Goal: Task Accomplishment & Management: Manage account settings

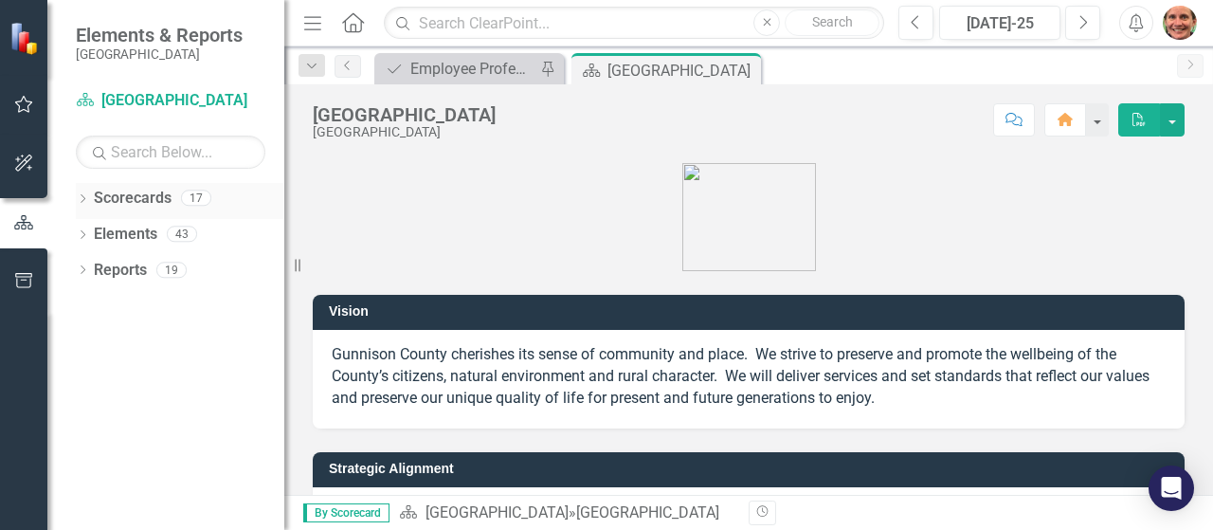
click at [150, 202] on link "Scorecards" at bounding box center [133, 199] width 78 height 22
click at [83, 199] on icon at bounding box center [83, 198] width 5 height 9
click at [97, 231] on icon "Dropdown" at bounding box center [92, 232] width 14 height 11
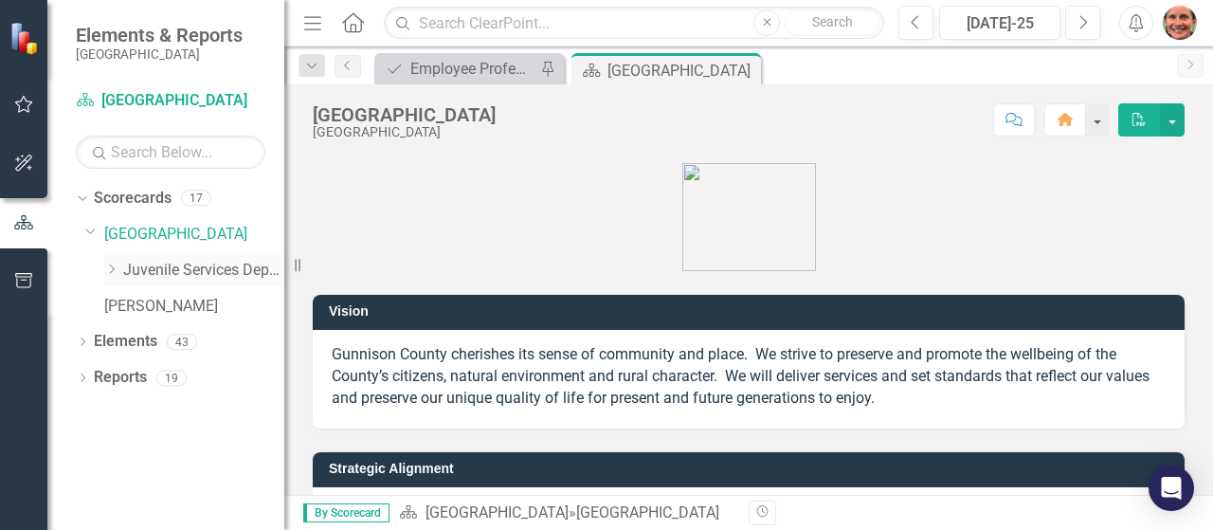
click at [124, 264] on link "Juvenile Services Department" at bounding box center [203, 271] width 161 height 22
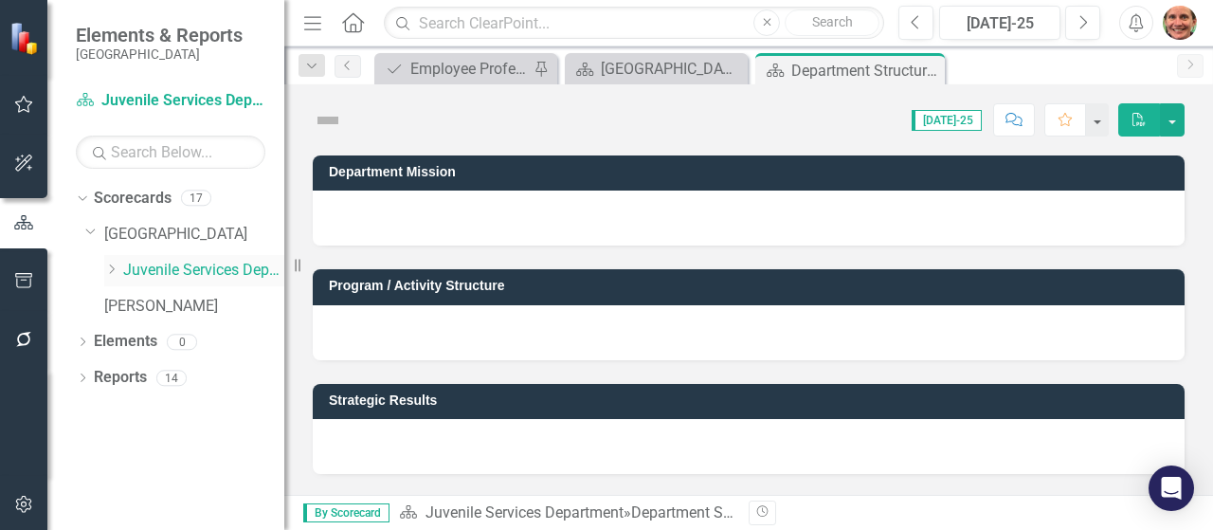
click at [111, 265] on icon at bounding box center [112, 268] width 5 height 9
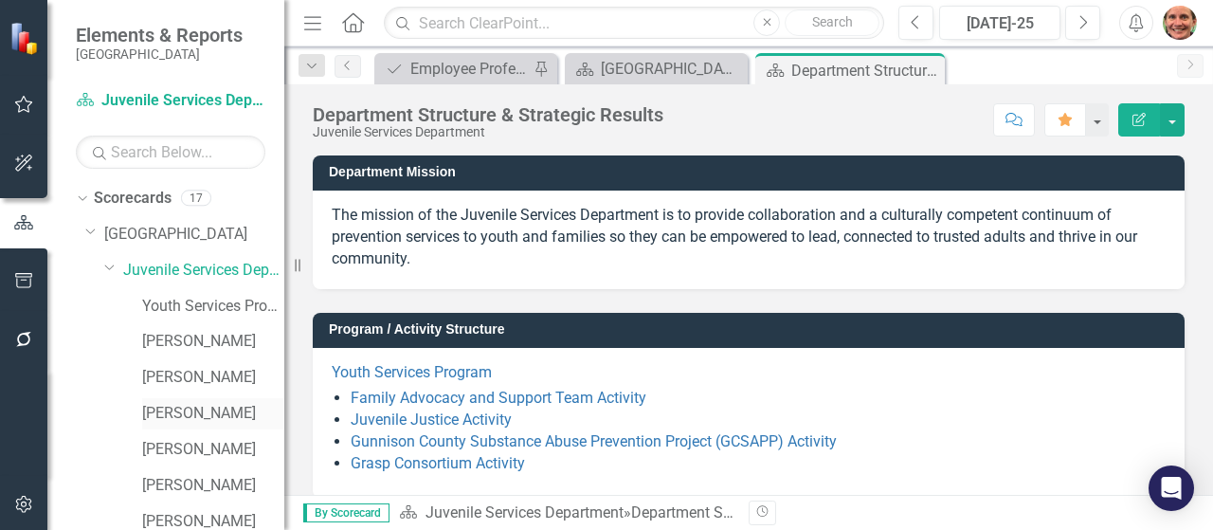
click at [191, 417] on link "[PERSON_NAME]" at bounding box center [213, 414] width 142 height 22
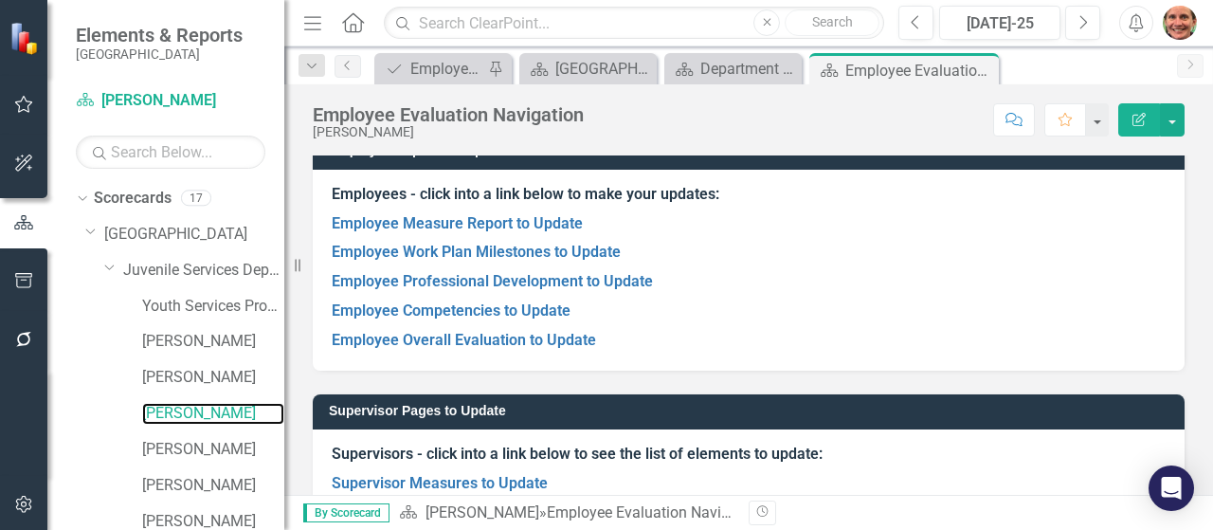
scroll to position [143, 0]
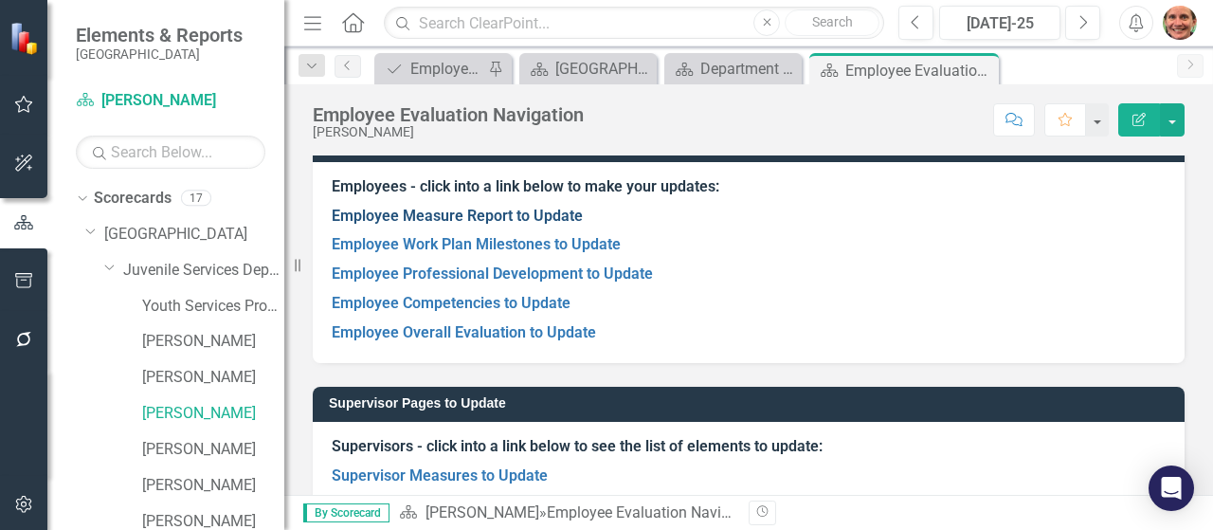
click at [519, 216] on link "Employee Measure Report to Update" at bounding box center [457, 216] width 251 height 18
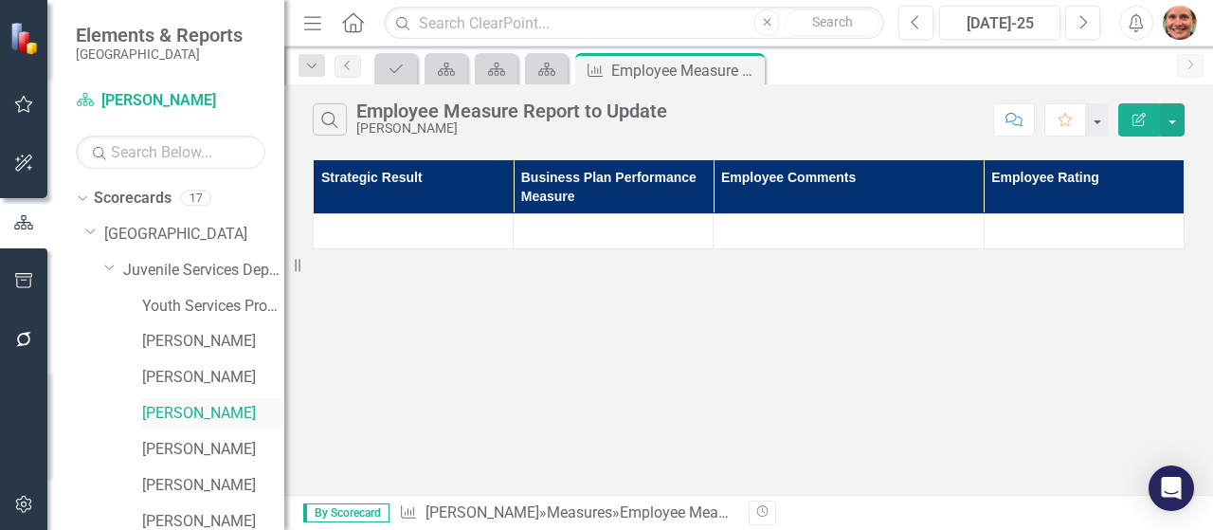
click at [207, 411] on link "[PERSON_NAME]" at bounding box center [213, 414] width 142 height 22
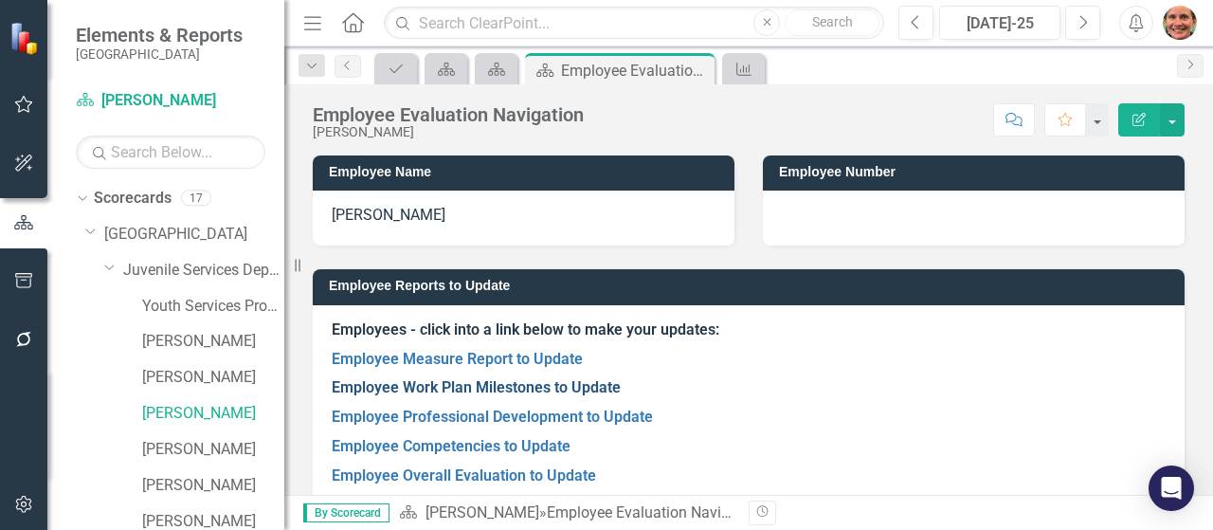
click at [468, 385] on link "Employee Work Plan Milestones to Update" at bounding box center [476, 387] width 289 height 18
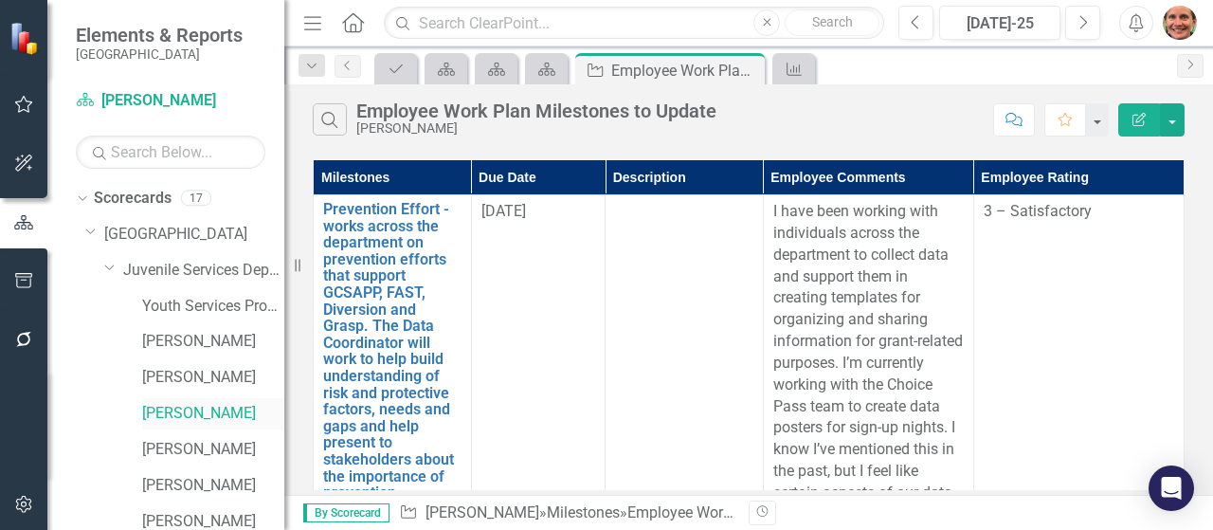
click at [187, 408] on link "[PERSON_NAME]" at bounding box center [213, 414] width 142 height 22
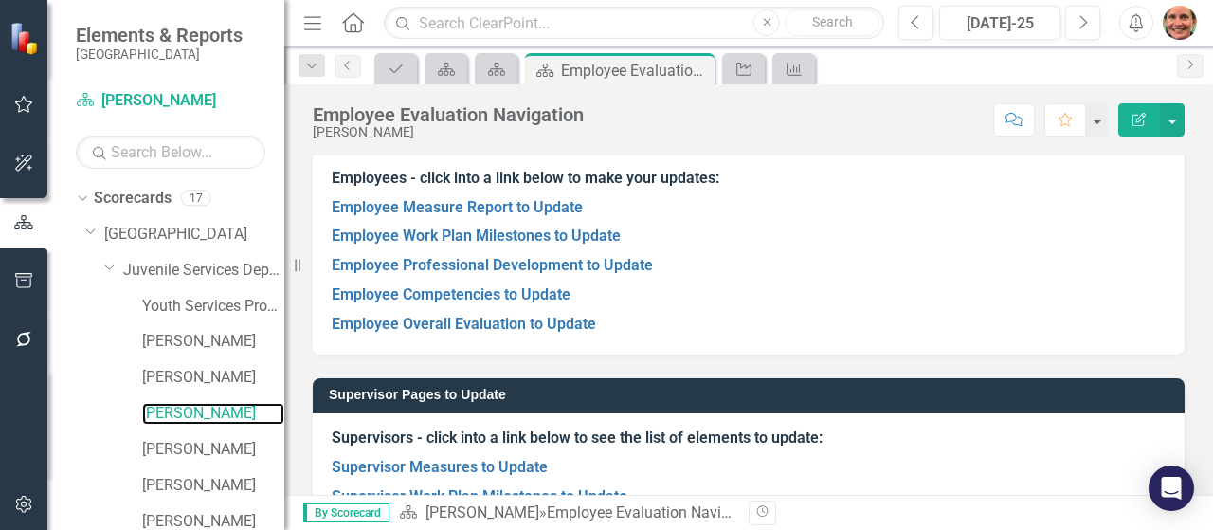
scroll to position [203, 0]
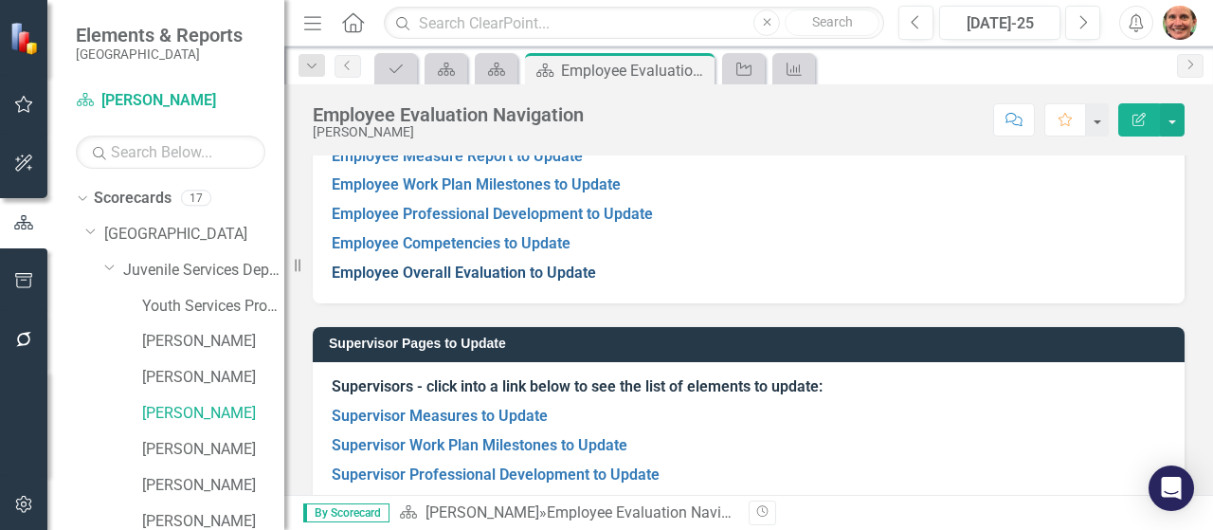
click at [538, 270] on link "Employee Overall Evaluation to Update" at bounding box center [464, 272] width 264 height 18
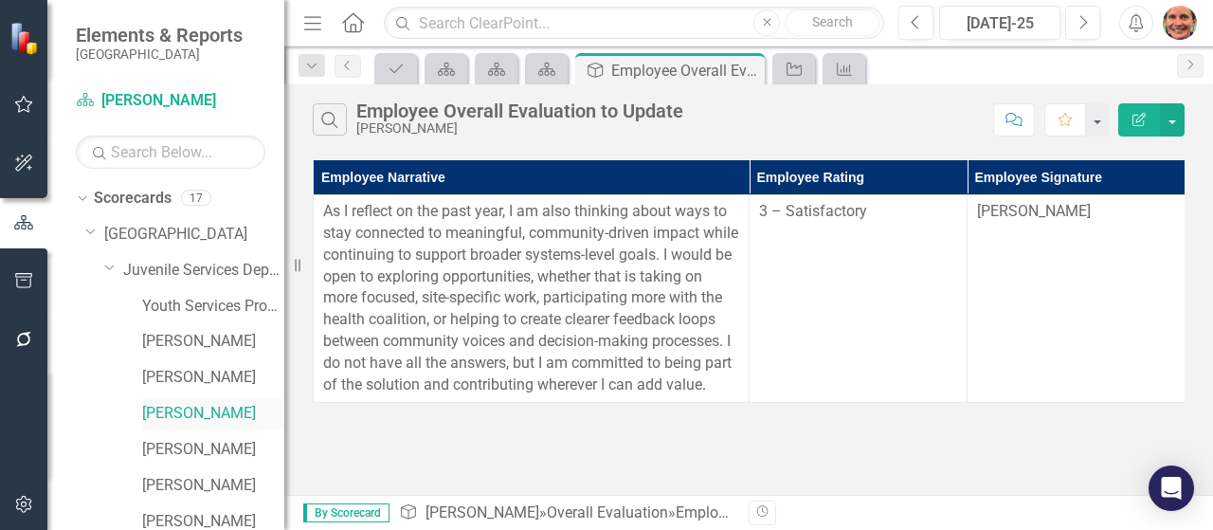
click at [197, 407] on link "[PERSON_NAME]" at bounding box center [213, 414] width 142 height 22
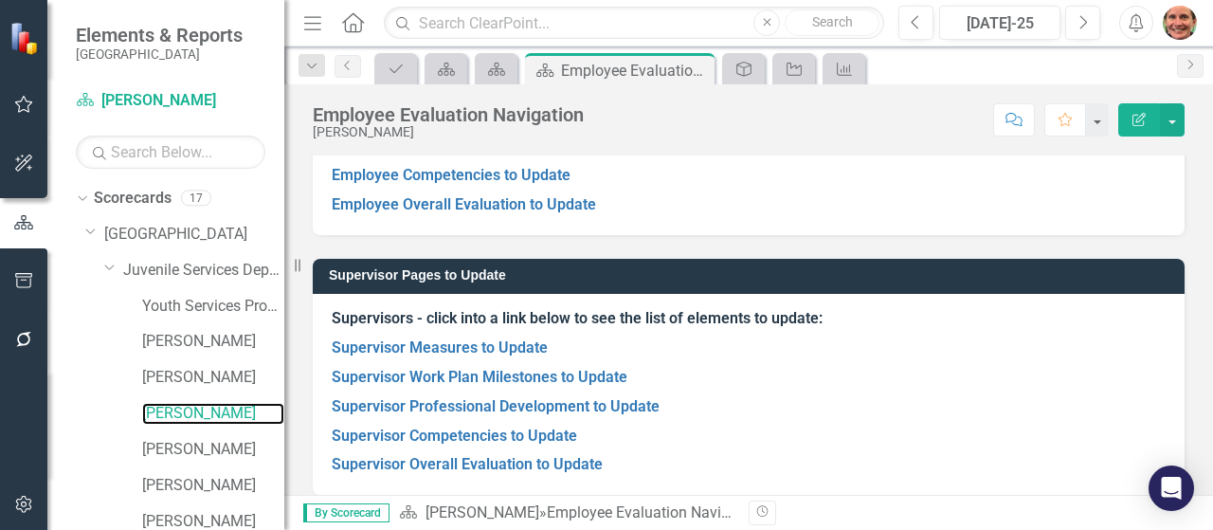
scroll to position [283, 0]
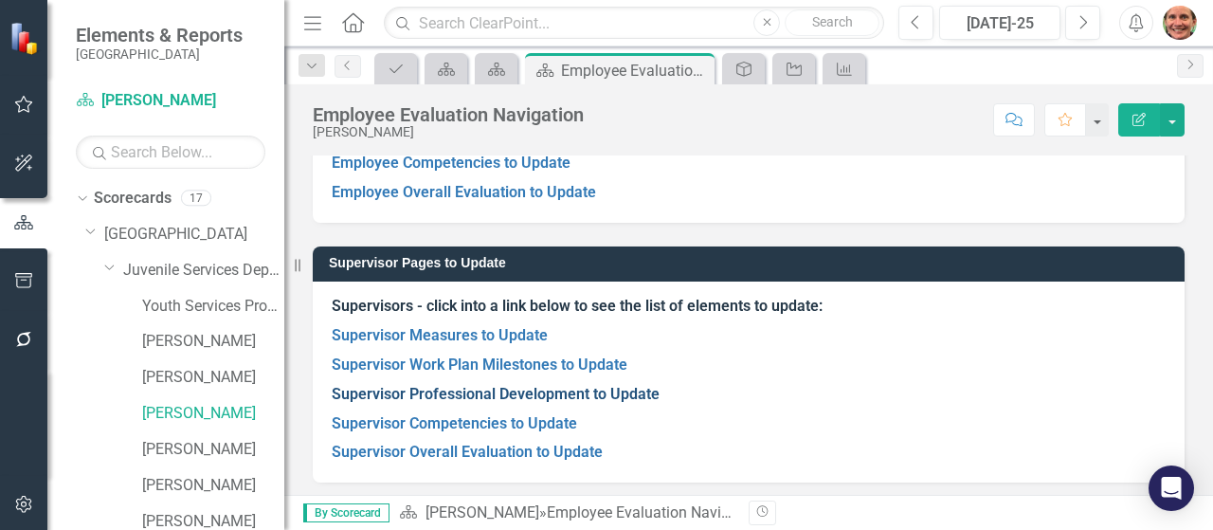
click at [612, 390] on link "Supervisor Professional Development to Update" at bounding box center [496, 394] width 328 height 18
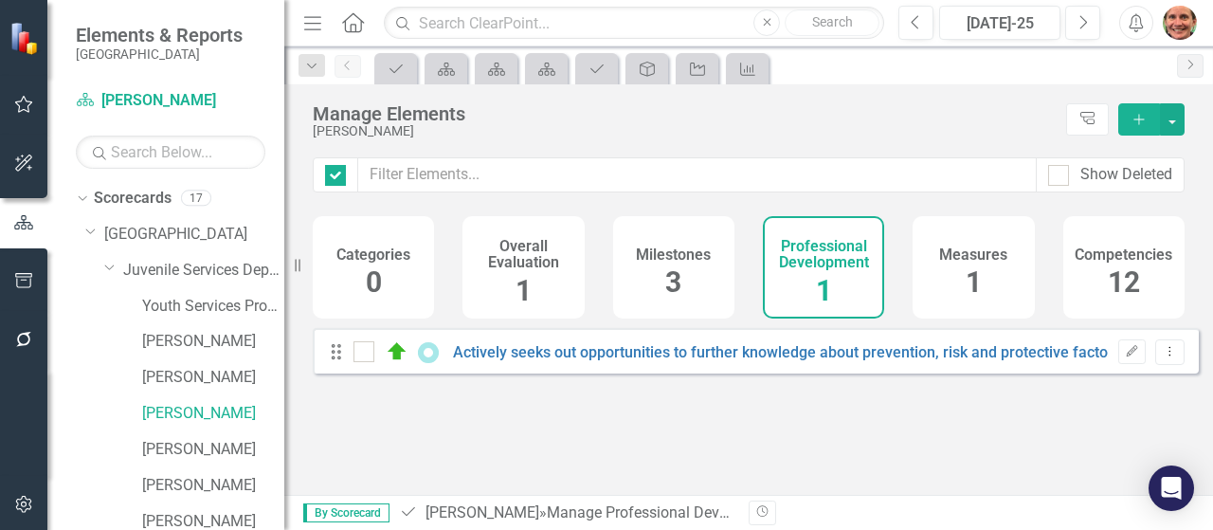
checkbox input "false"
click at [831, 287] on div "Professional Development 1" at bounding box center [823, 267] width 121 height 102
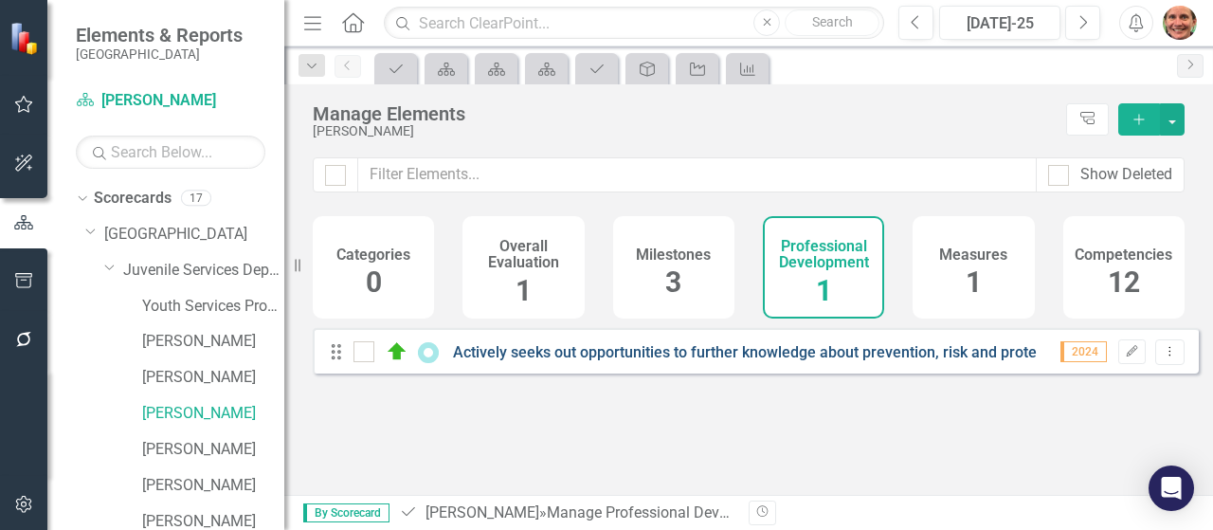
click at [756, 361] on link "Actively seeks out opportunities to further knowledge about prevention, risk an…" at bounding box center [852, 352] width 798 height 18
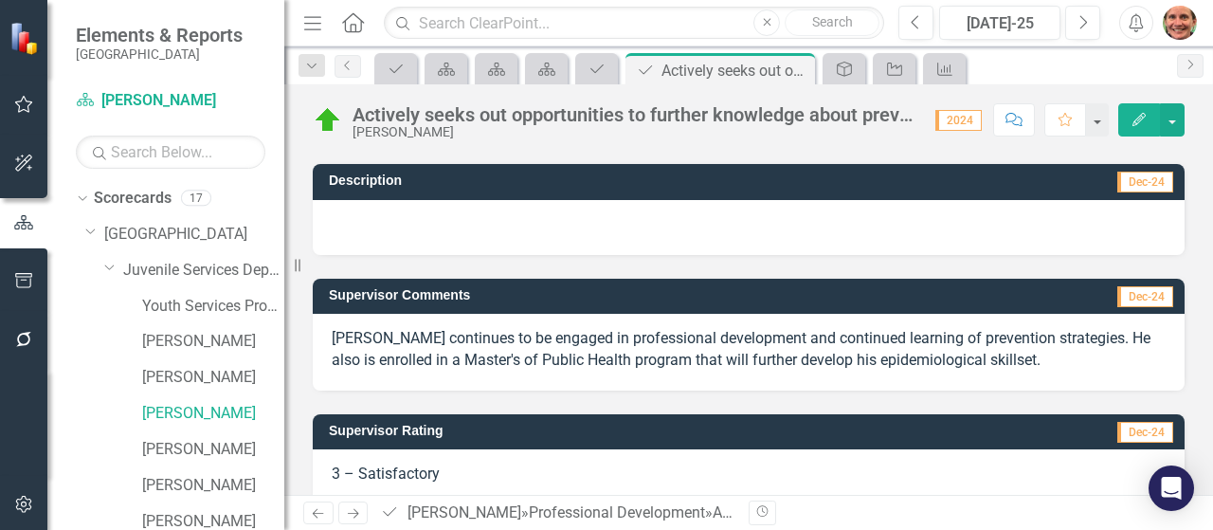
scroll to position [218, 0]
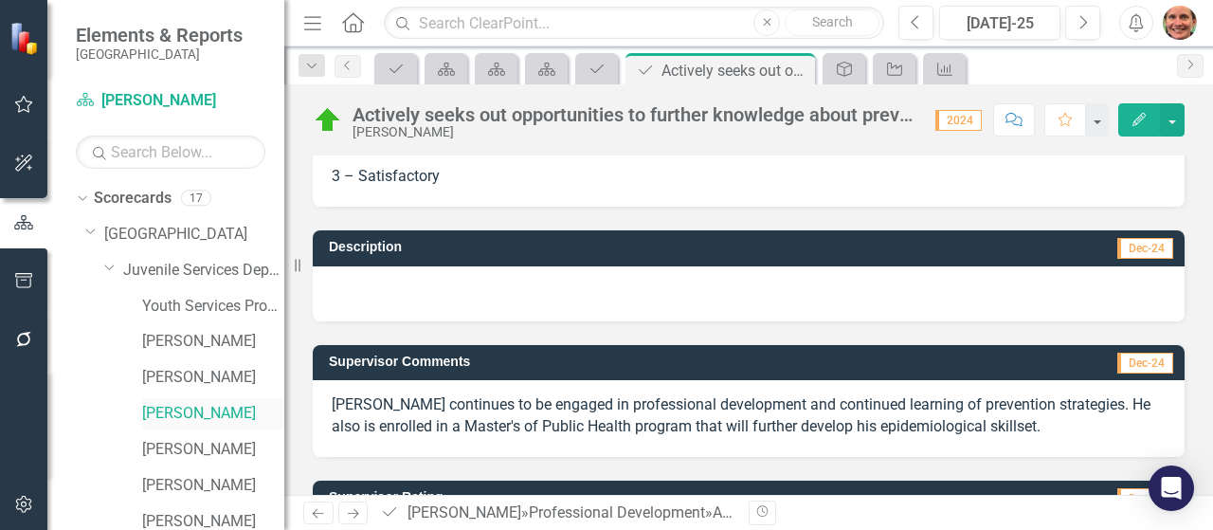
click at [193, 408] on link "[PERSON_NAME]" at bounding box center [213, 414] width 142 height 22
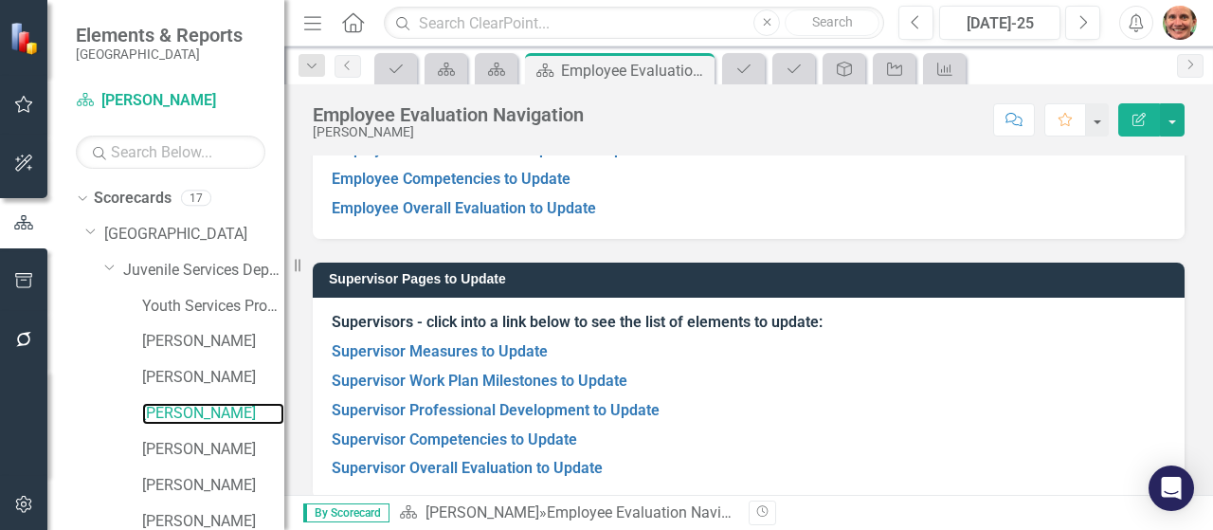
scroll to position [288, 0]
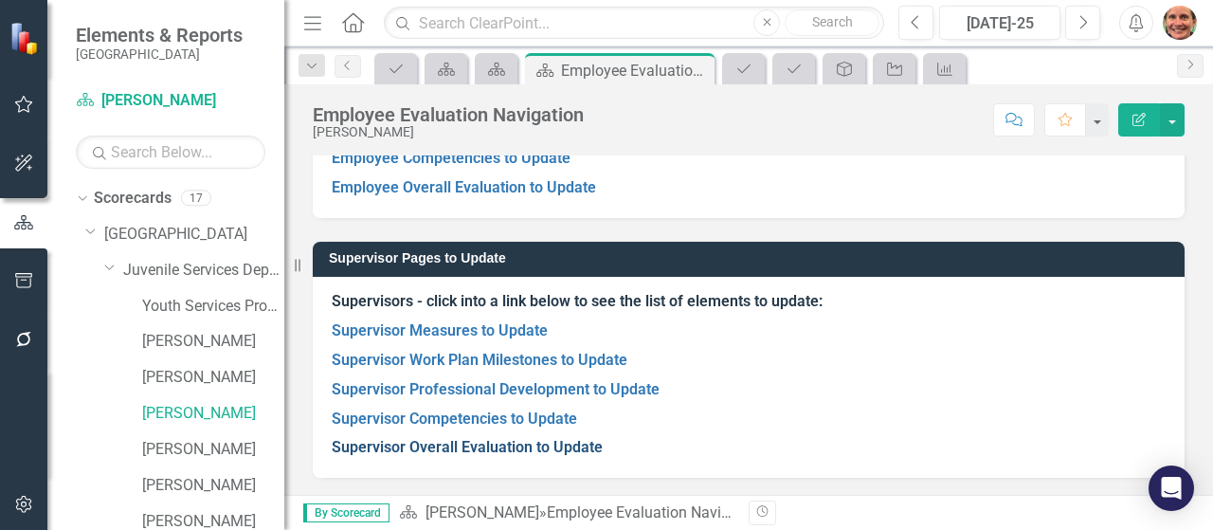
click at [484, 443] on link "Supervisor Overall Evaluation to Update" at bounding box center [467, 447] width 271 height 18
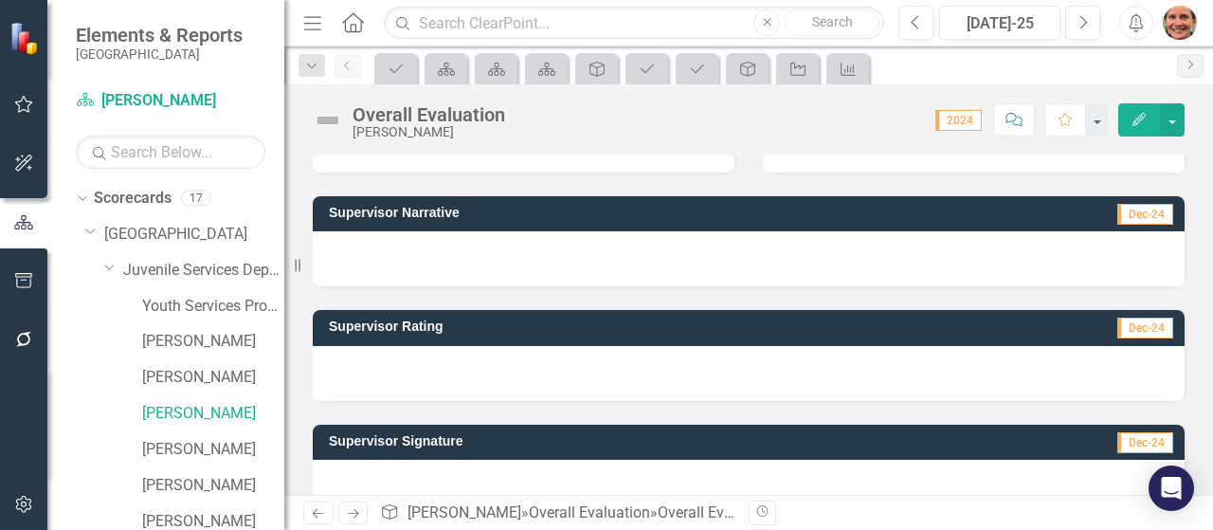
scroll to position [506, 0]
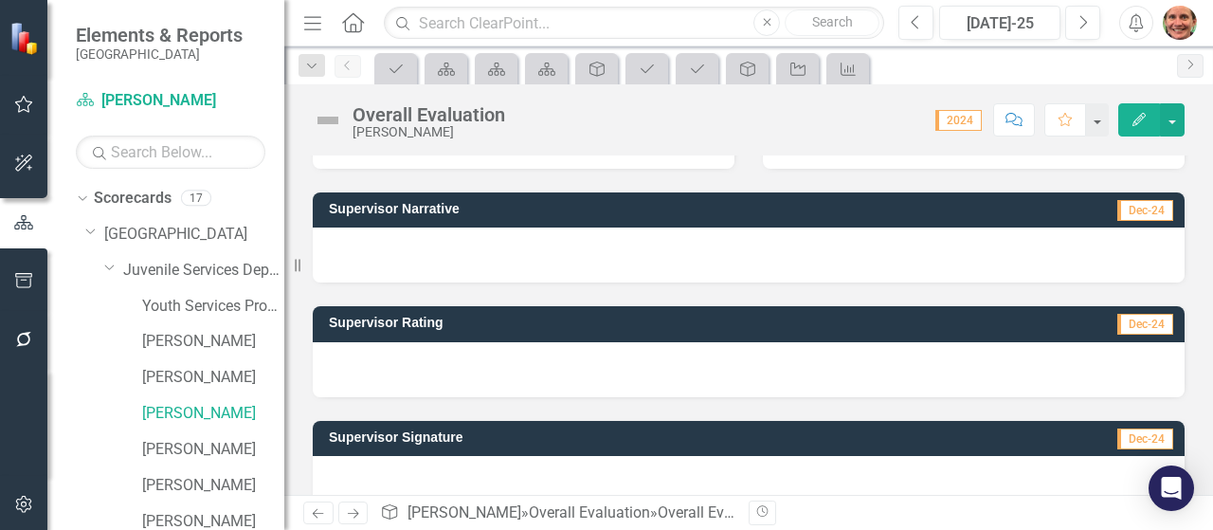
click at [777, 372] on div at bounding box center [749, 369] width 872 height 55
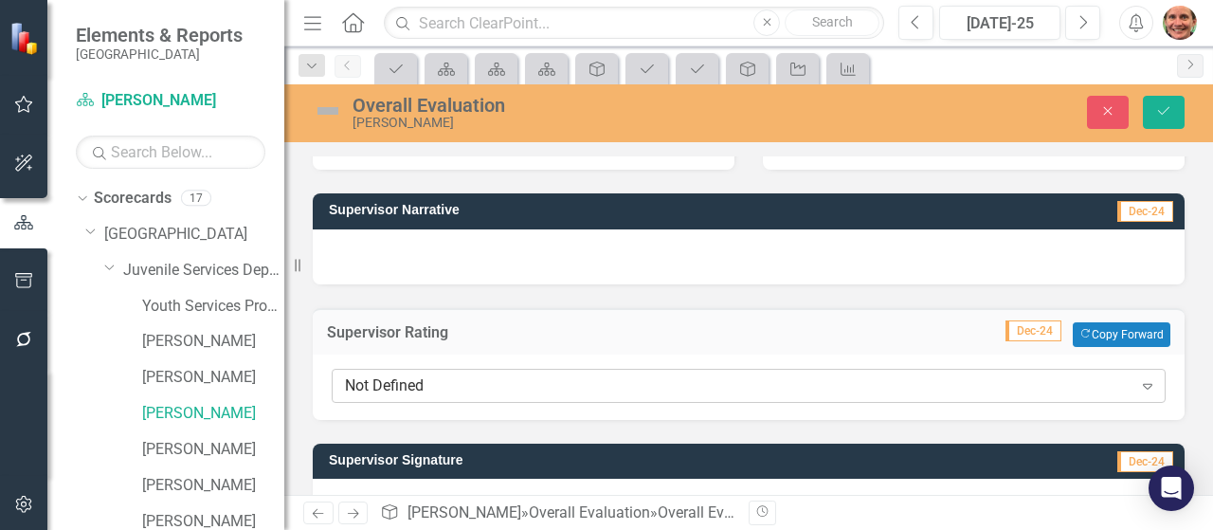
click at [939, 391] on div "Not Defined" at bounding box center [739, 385] width 788 height 22
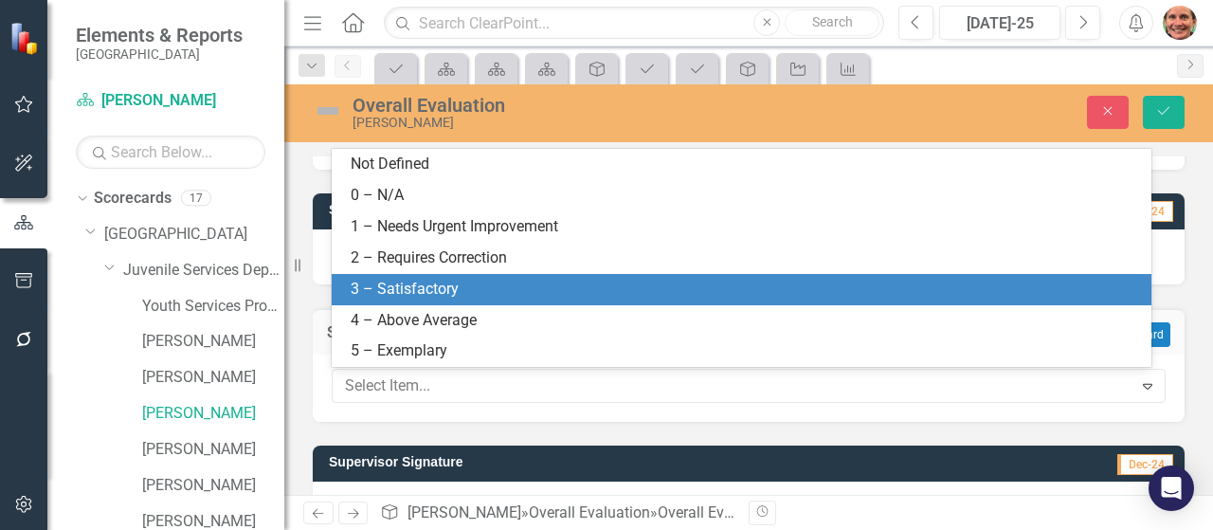
click at [739, 284] on div "3 – Satisfactory" at bounding box center [745, 290] width 789 height 22
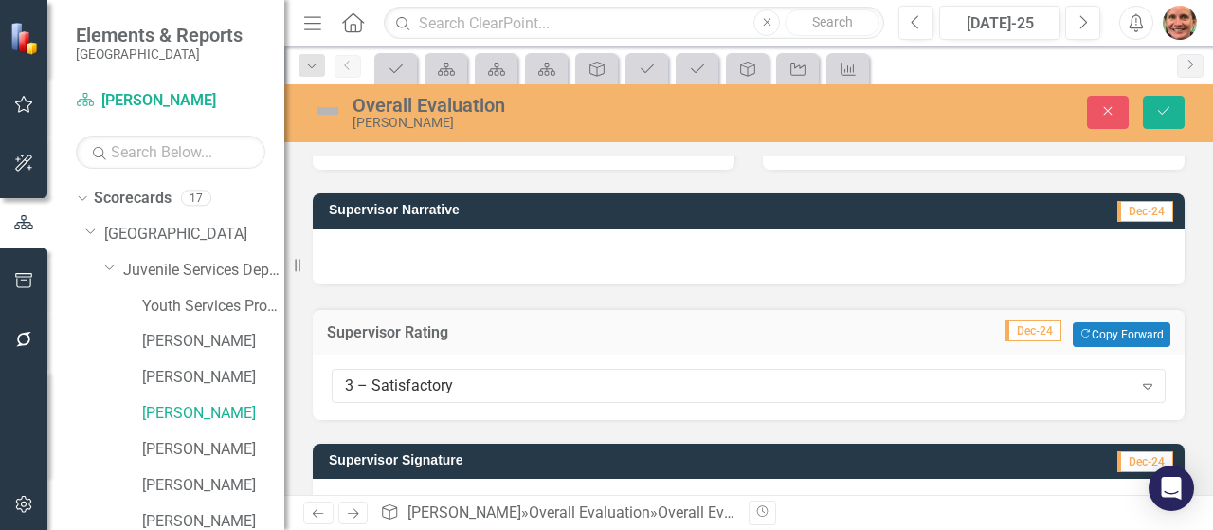
click at [773, 257] on div at bounding box center [749, 256] width 872 height 55
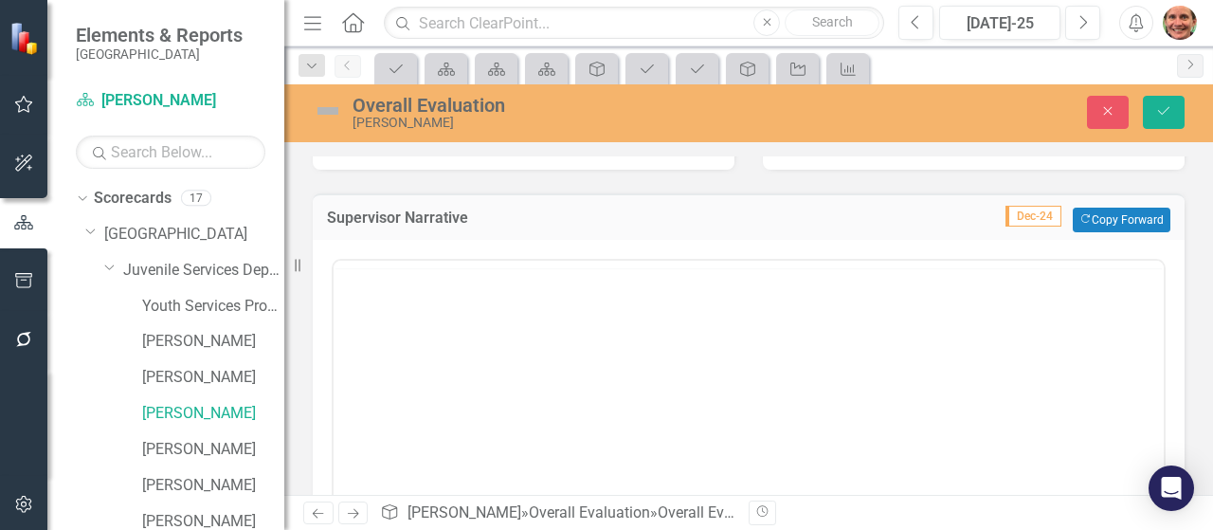
scroll to position [0, 0]
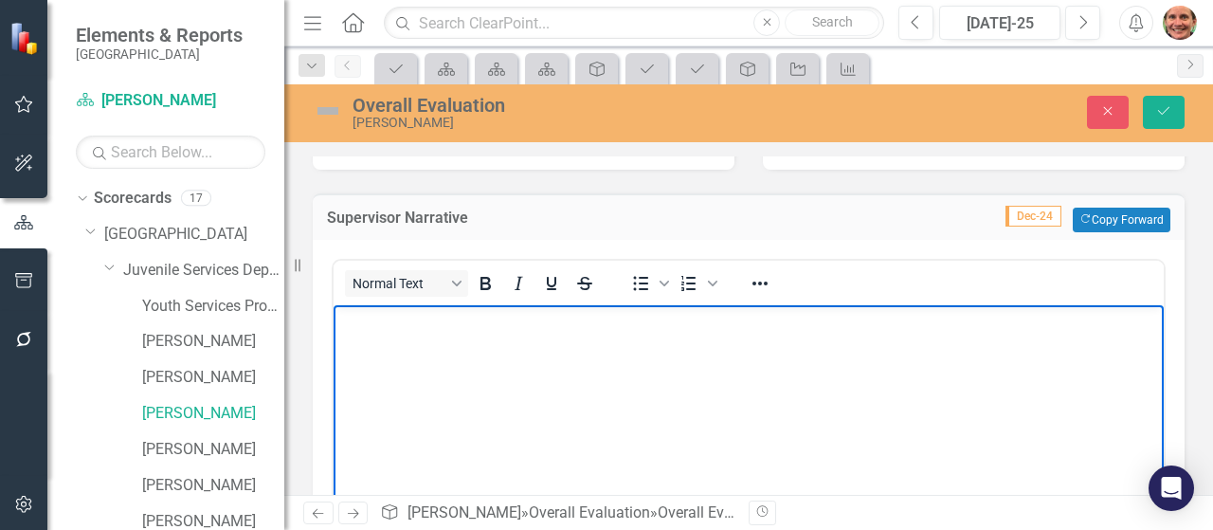
click at [444, 340] on body "Rich Text Area. Press ALT-0 for help." at bounding box center [749, 447] width 830 height 284
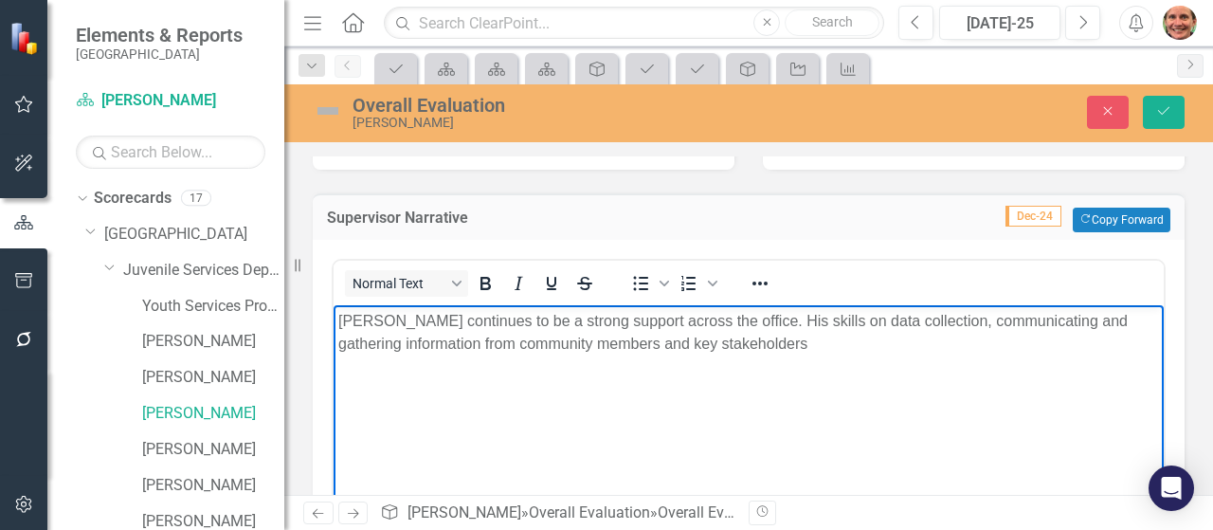
click at [770, 322] on p "[PERSON_NAME] continues to be a strong support across the office. His skills on…" at bounding box center [748, 332] width 821 height 45
click at [807, 348] on p "[PERSON_NAME] continues to be a strong support across the office. [PERSON_NAME]…" at bounding box center [748, 332] width 821 height 45
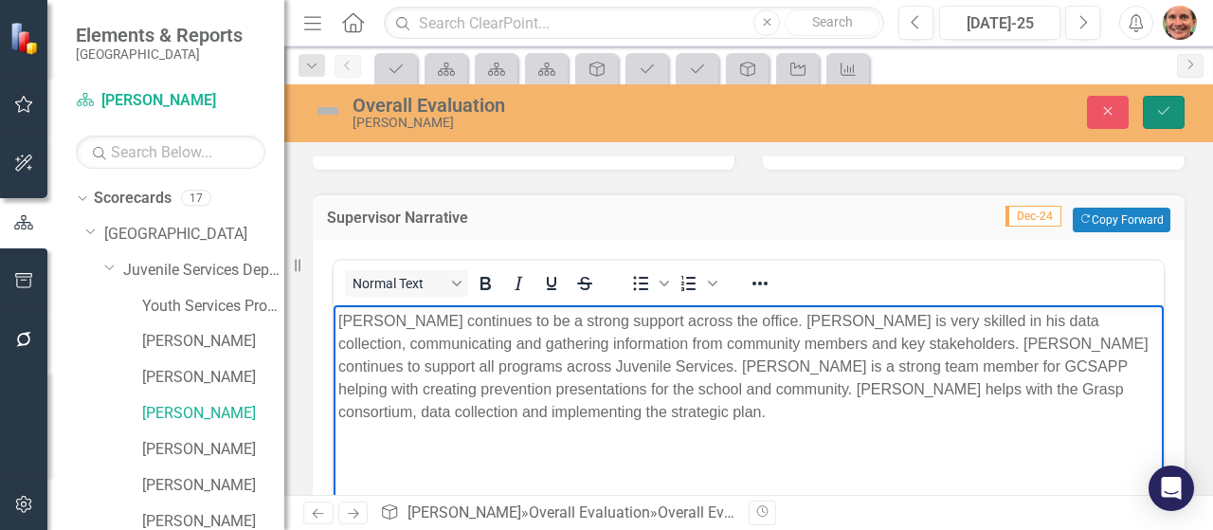
click at [1165, 122] on button "Save" at bounding box center [1164, 112] width 42 height 33
